Goal: Task Accomplishment & Management: Complete application form

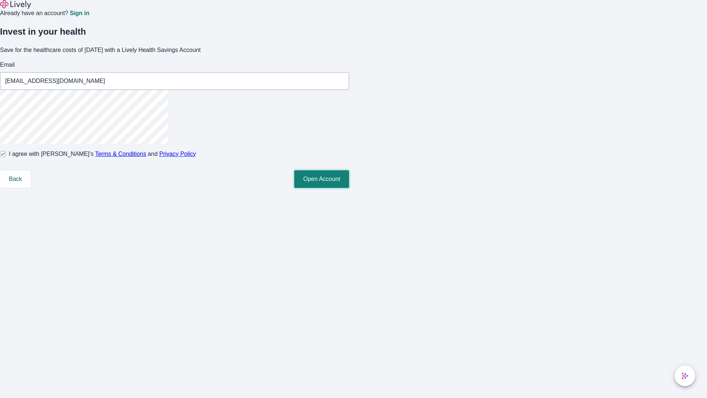
click at [349, 188] on button "Open Account" at bounding box center [321, 179] width 55 height 18
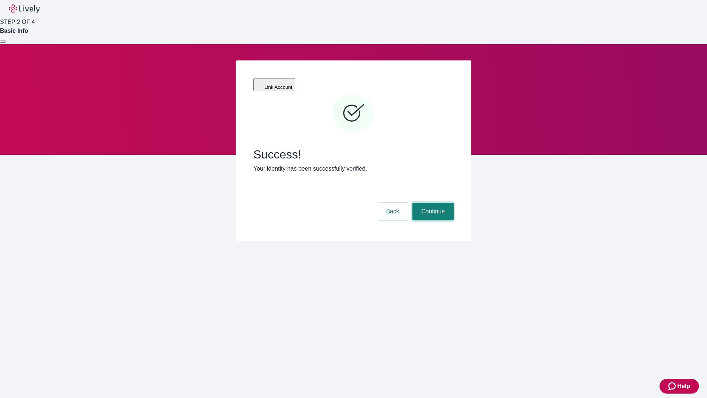
click at [432, 203] on button "Continue" at bounding box center [433, 212] width 41 height 18
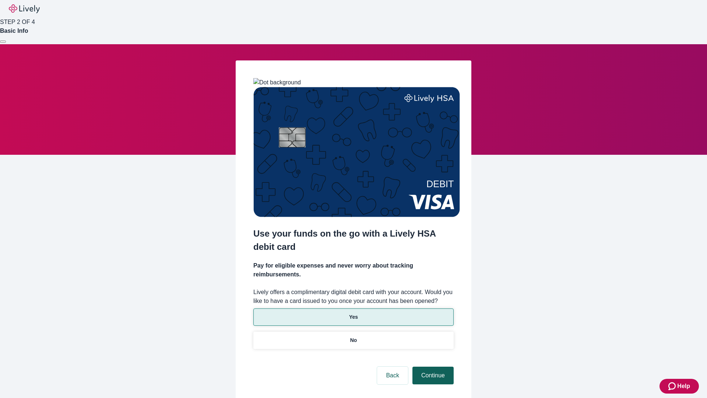
click at [353, 313] on p "Yes" at bounding box center [353, 317] width 9 height 8
click at [432, 367] on button "Continue" at bounding box center [433, 376] width 41 height 18
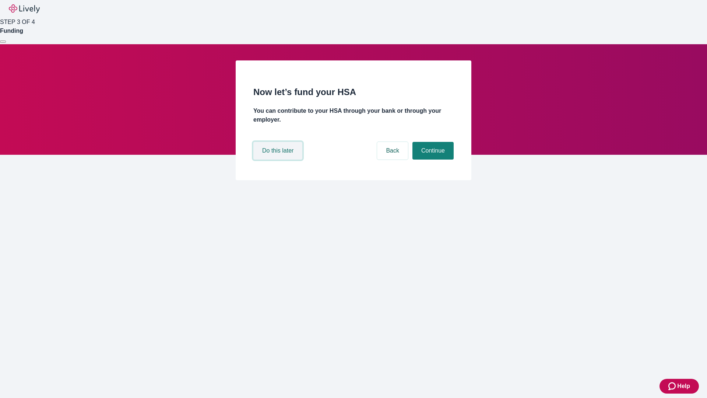
click at [279, 160] on button "Do this later" at bounding box center [278, 151] width 49 height 18
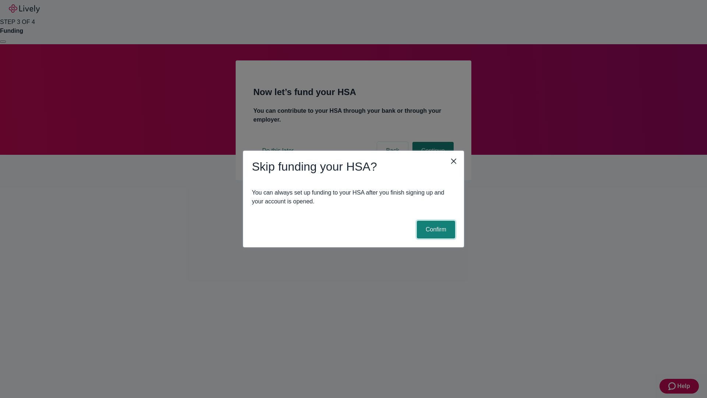
click at [435, 230] on button "Confirm" at bounding box center [436, 230] width 38 height 18
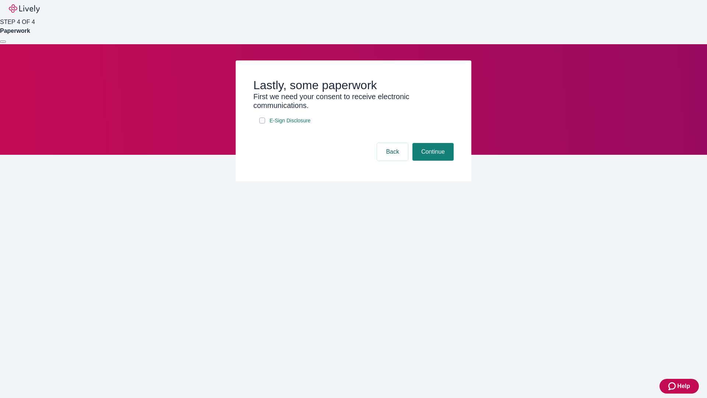
click at [262, 123] on input "E-Sign Disclosure" at bounding box center [262, 121] width 6 height 6
checkbox input "true"
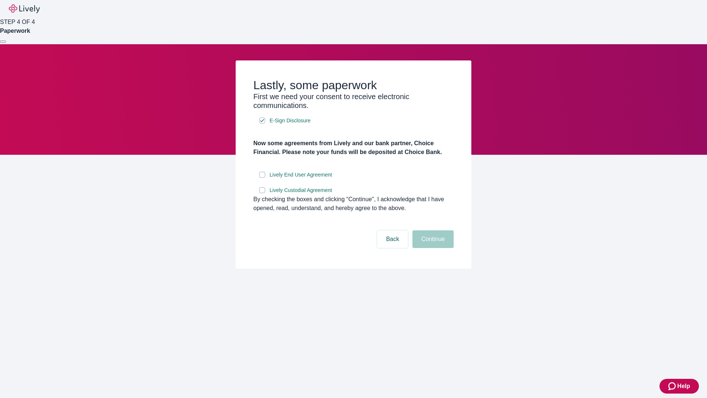
click at [262, 178] on input "Lively End User Agreement" at bounding box center [262, 175] width 6 height 6
checkbox input "true"
click at [262, 193] on input "Lively Custodial Agreement" at bounding box center [262, 190] width 6 height 6
checkbox input "true"
click at [432, 248] on button "Continue" at bounding box center [433, 239] width 41 height 18
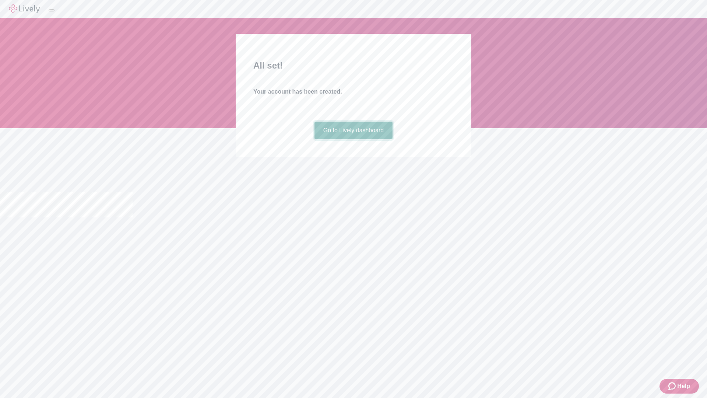
click at [353, 139] on link "Go to Lively dashboard" at bounding box center [354, 131] width 78 height 18
